Goal: Task Accomplishment & Management: Use online tool/utility

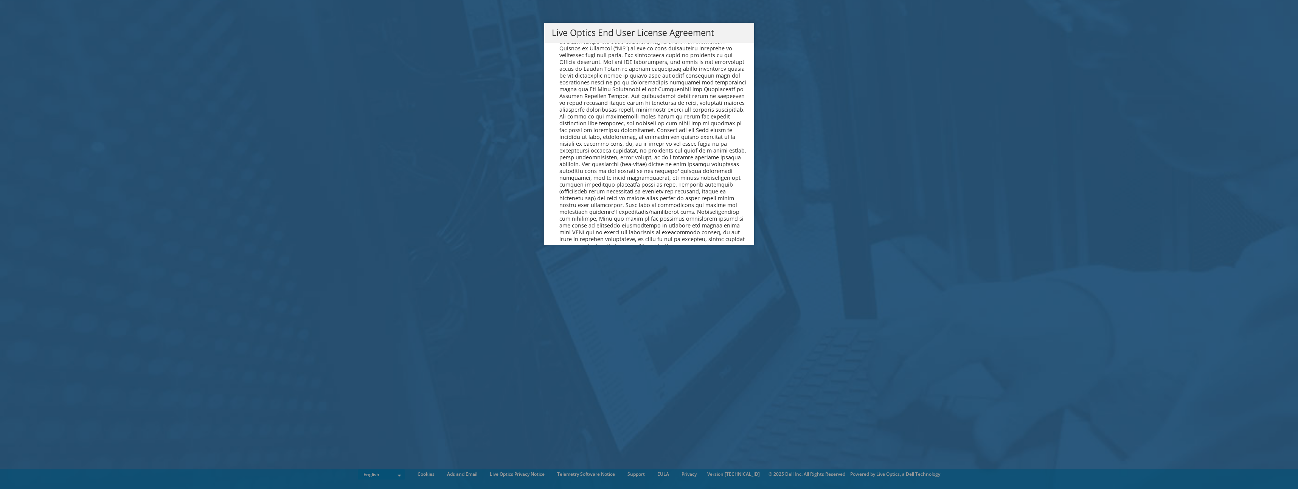
scroll to position [2860, 0]
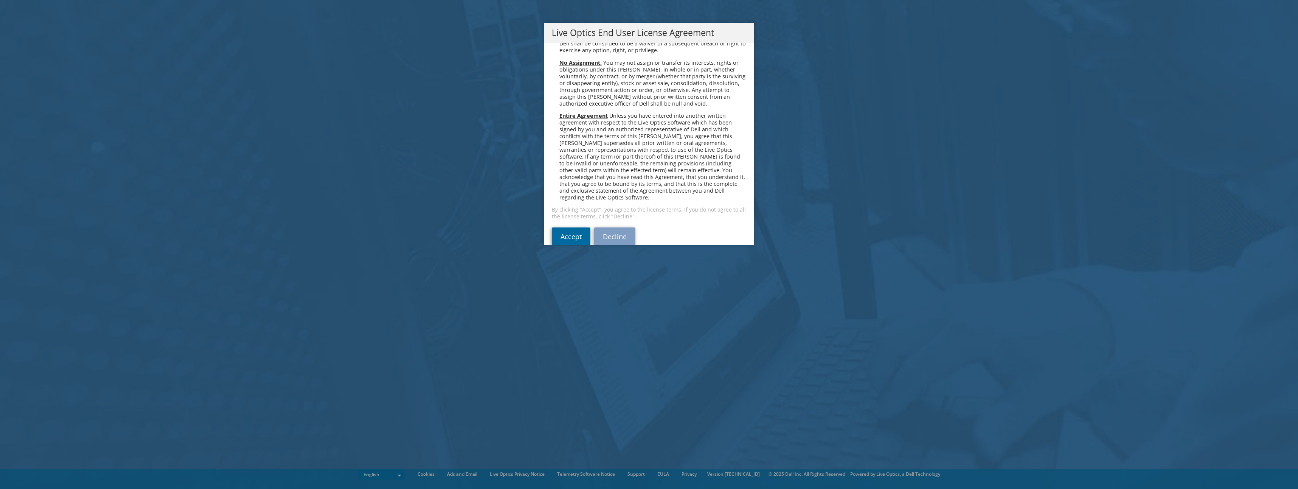
click at [560, 227] on link "Accept" at bounding box center [571, 236] width 39 height 18
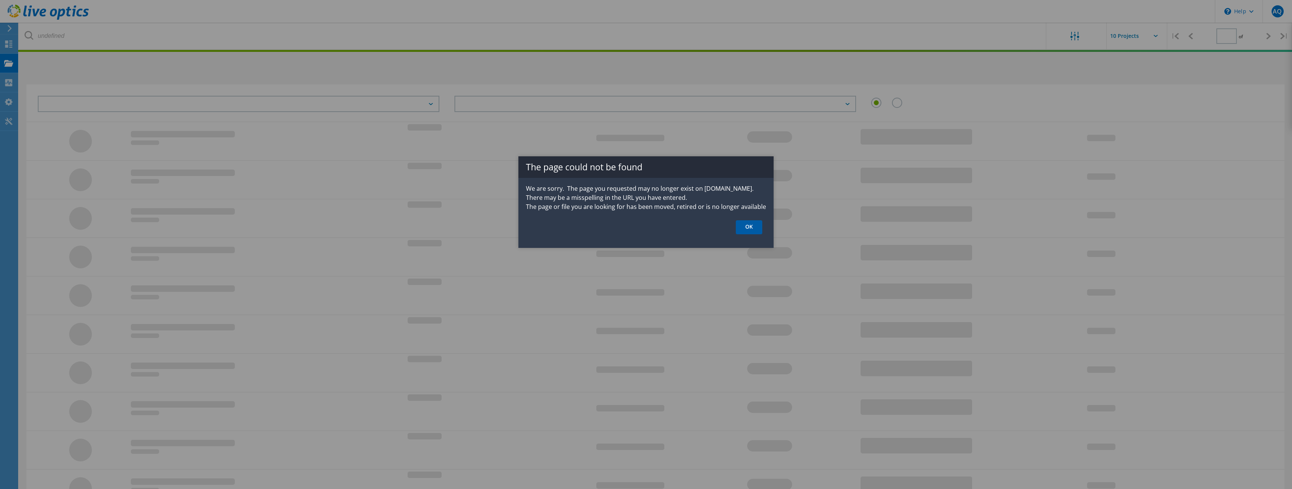
type input "1"
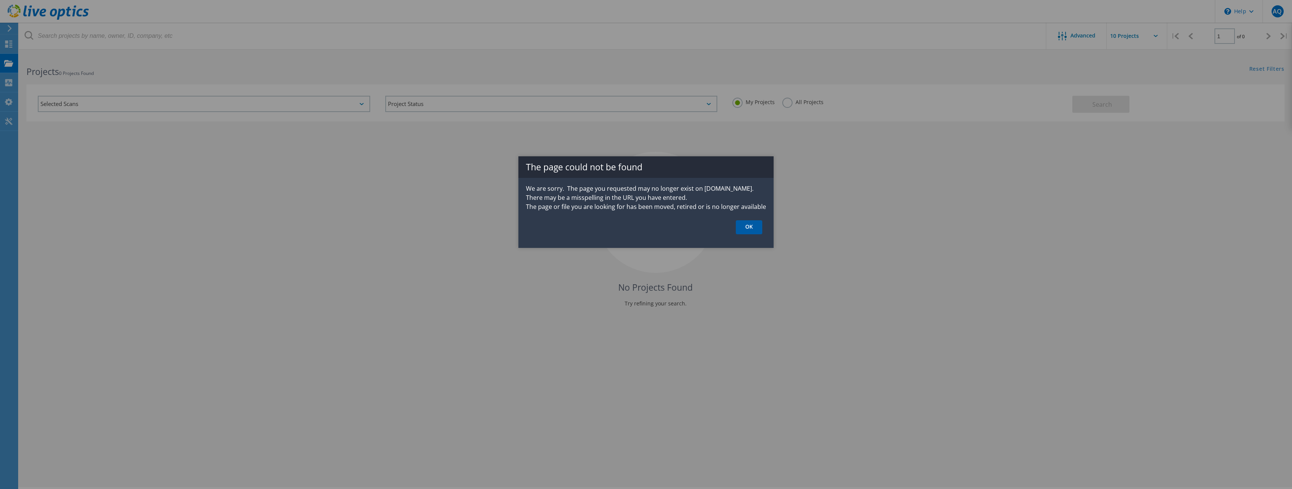
click at [750, 227] on link "OK" at bounding box center [749, 227] width 26 height 14
